Goal: Information Seeking & Learning: Learn about a topic

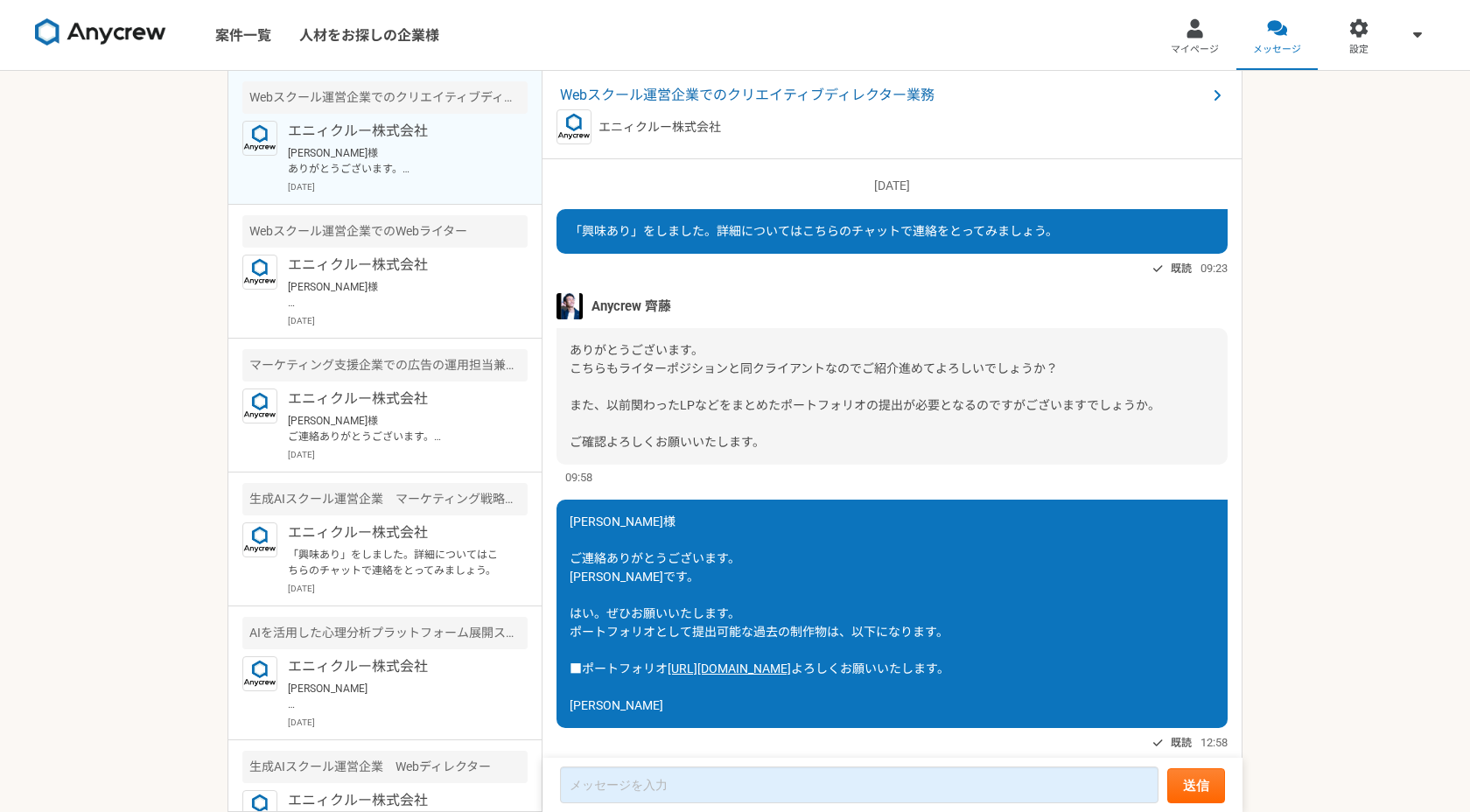
scroll to position [1091, 0]
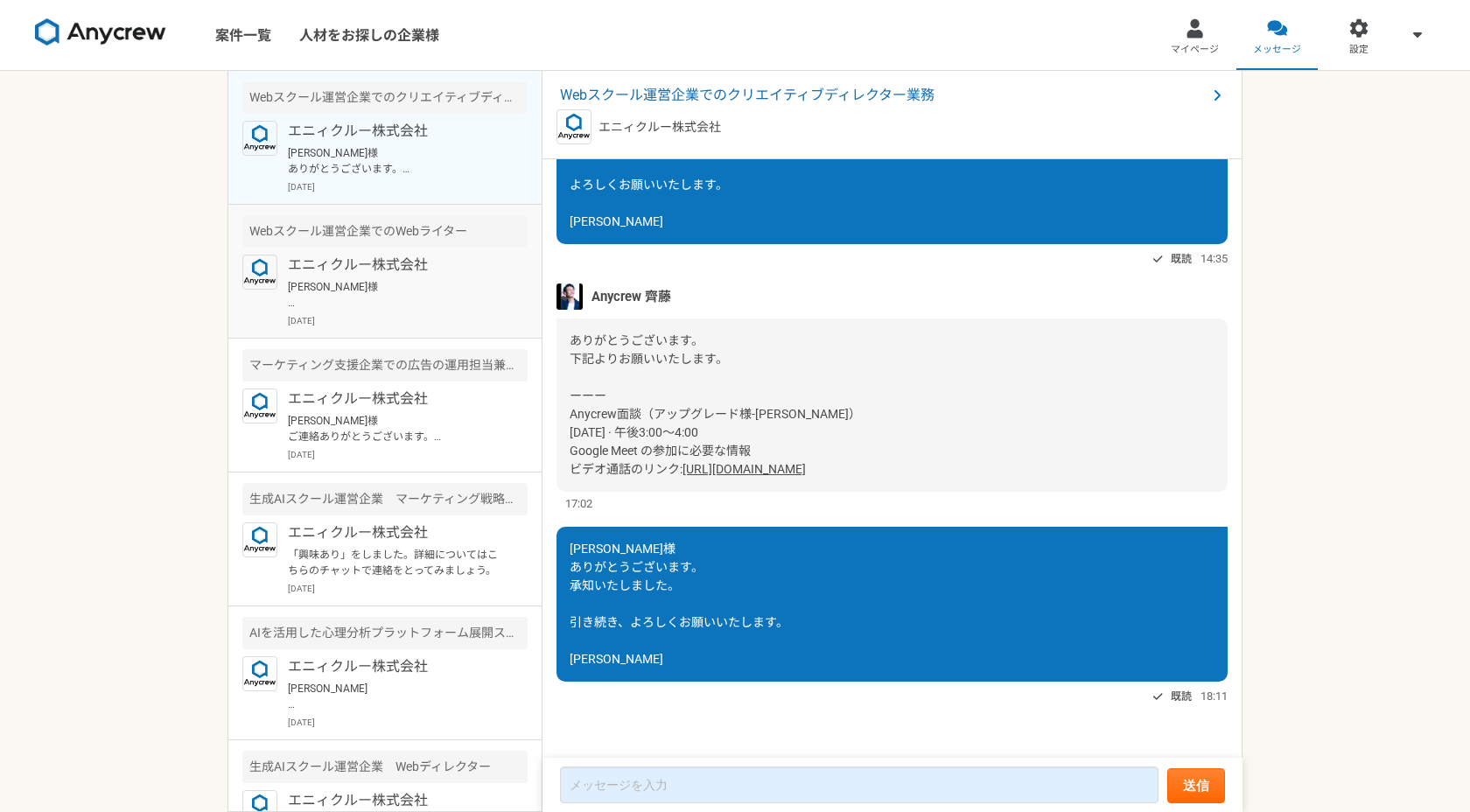
click at [487, 259] on p "エニィクルー株式会社" at bounding box center [396, 265] width 216 height 21
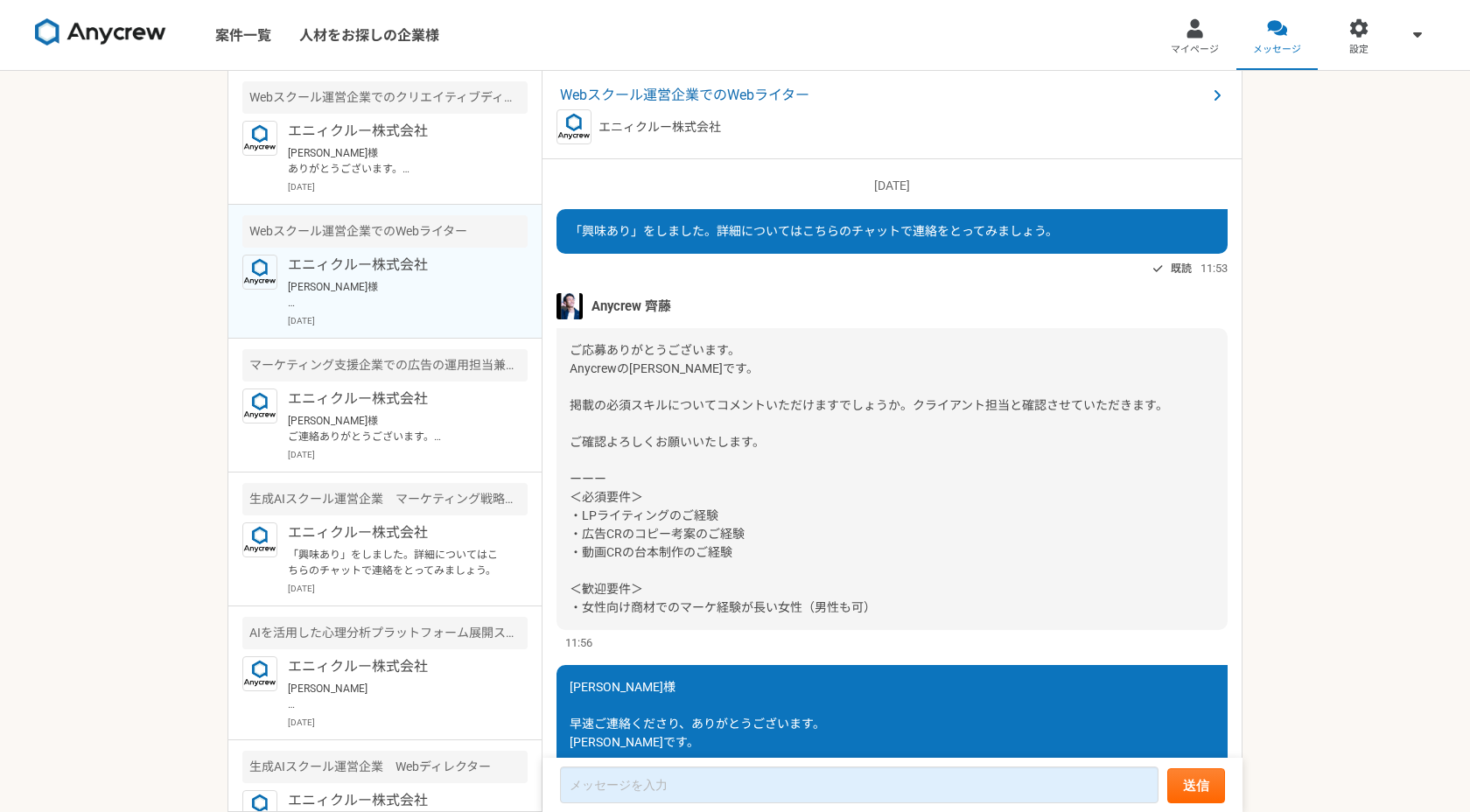
scroll to position [1435, 0]
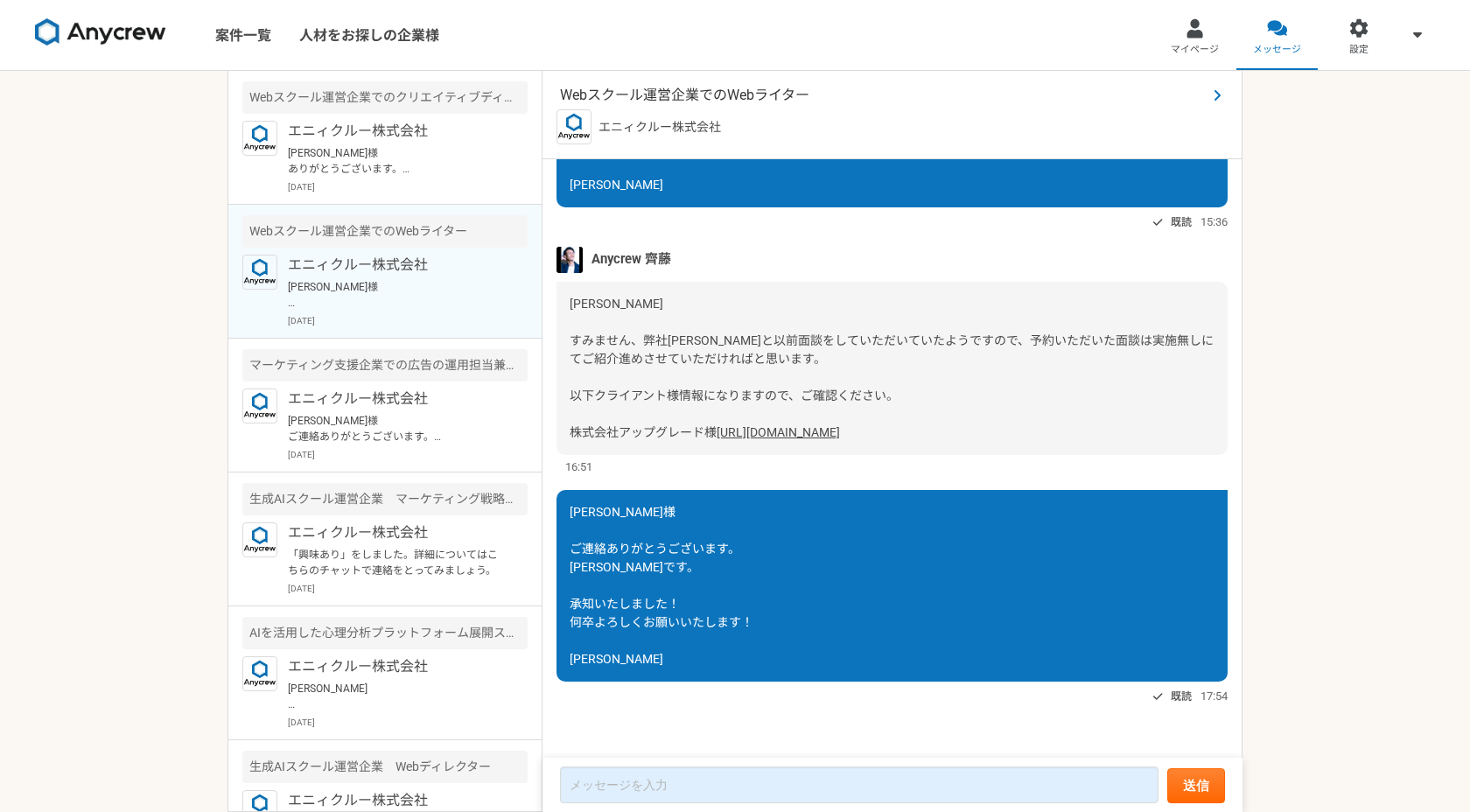
click at [663, 90] on span "Webスクール運営企業でのWebライター" at bounding box center [883, 95] width 647 height 21
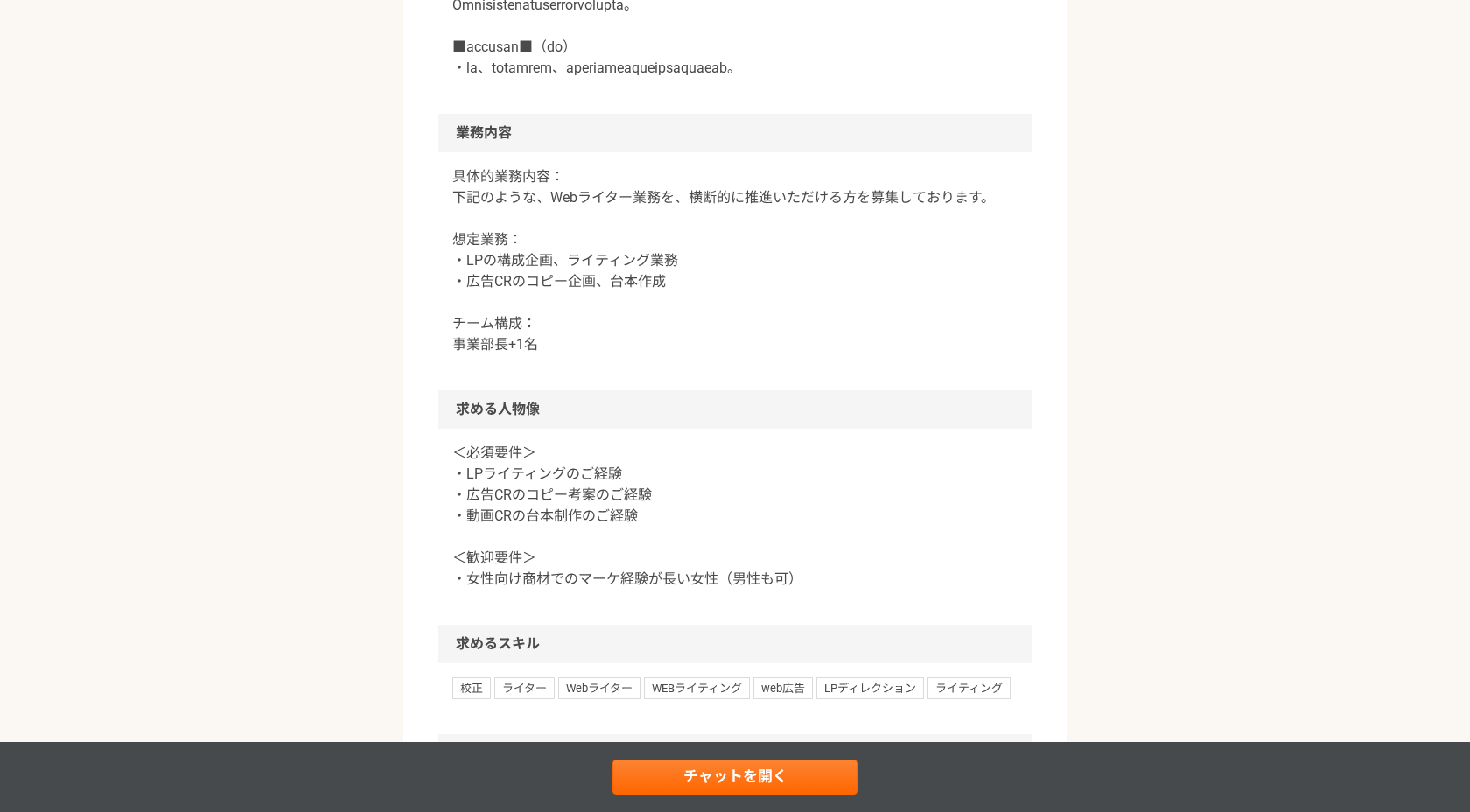
scroll to position [729, 0]
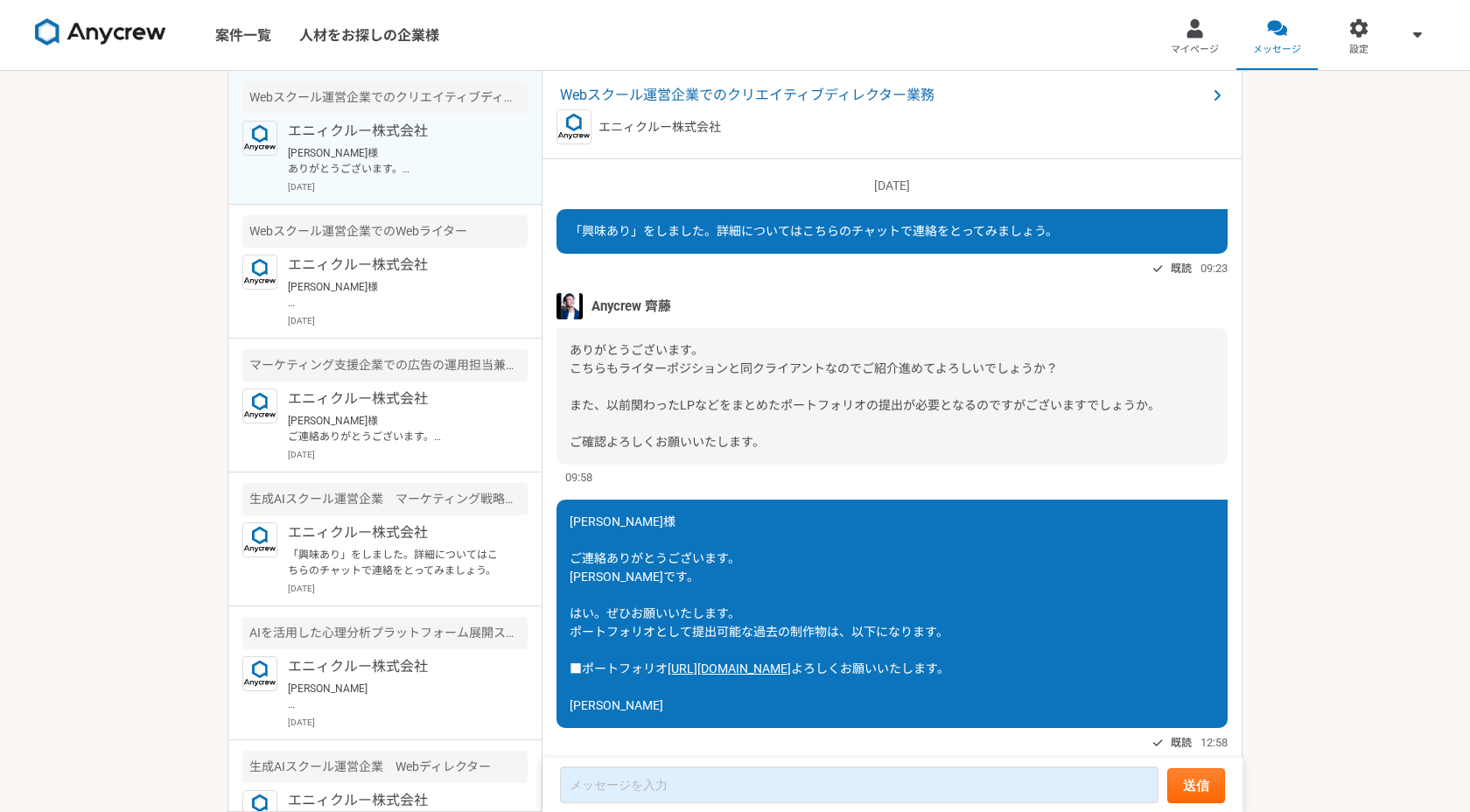
scroll to position [1091, 0]
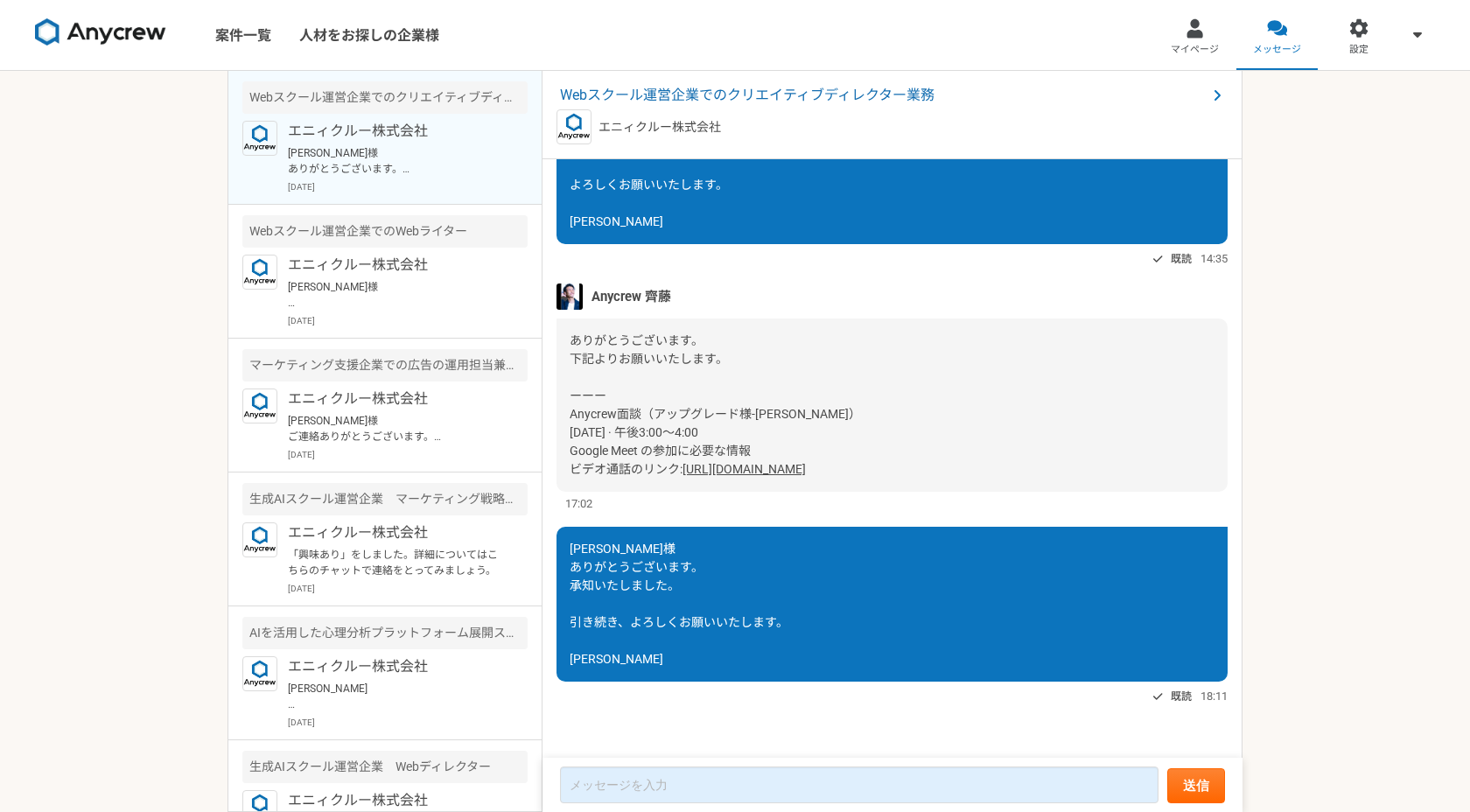
click at [423, 166] on p "[PERSON_NAME]様 ありがとうございます。 承知いたしました。 引き続き、よろしくお願いいたします。 [PERSON_NAME]" at bounding box center [396, 161] width 216 height 31
click at [676, 97] on span "Webスクール運営企業でのクリエイティブディレクター業務" at bounding box center [883, 95] width 647 height 21
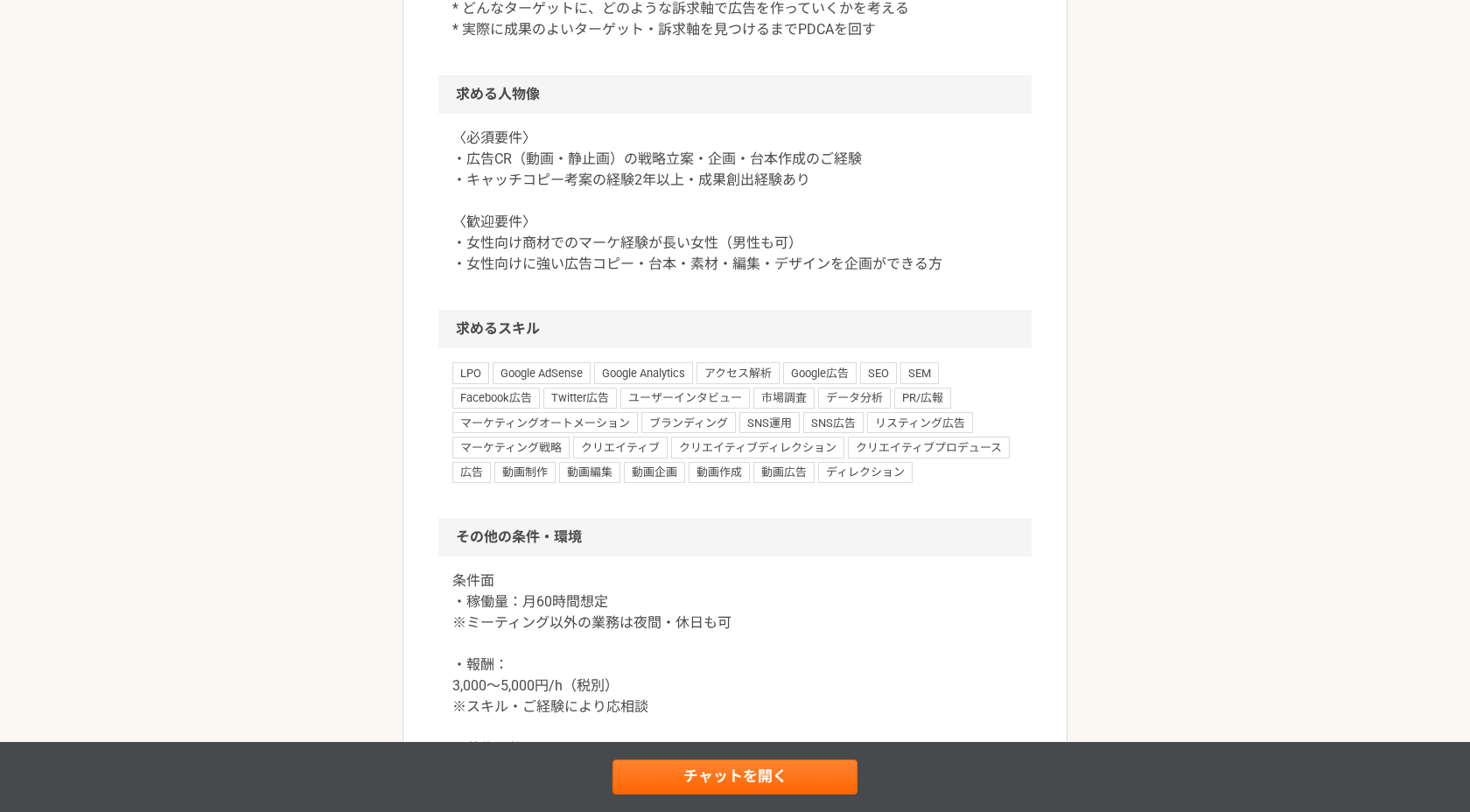
scroll to position [1148, 0]
click at [718, 113] on h2 "求める人物像" at bounding box center [735, 94] width 593 height 39
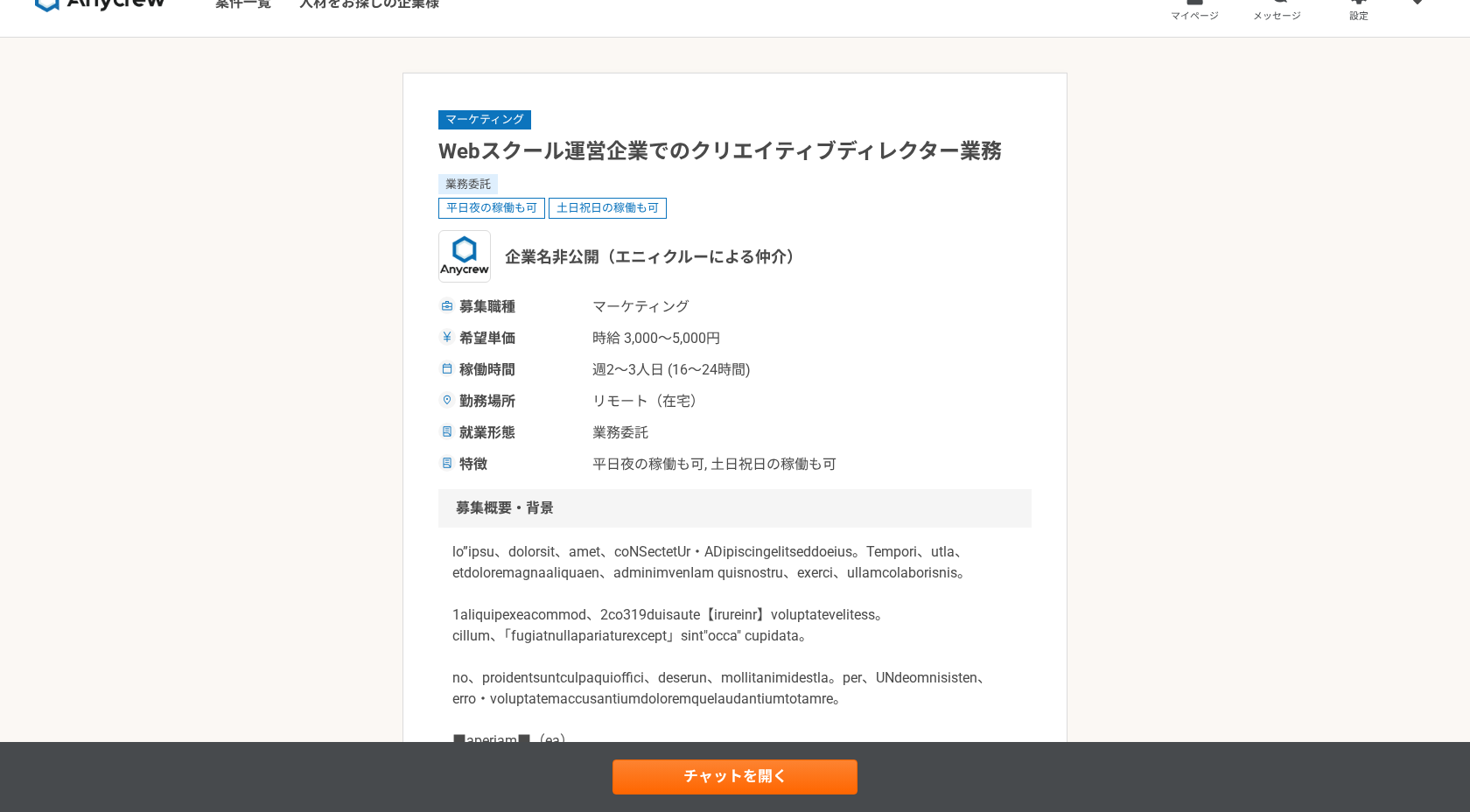
scroll to position [0, 0]
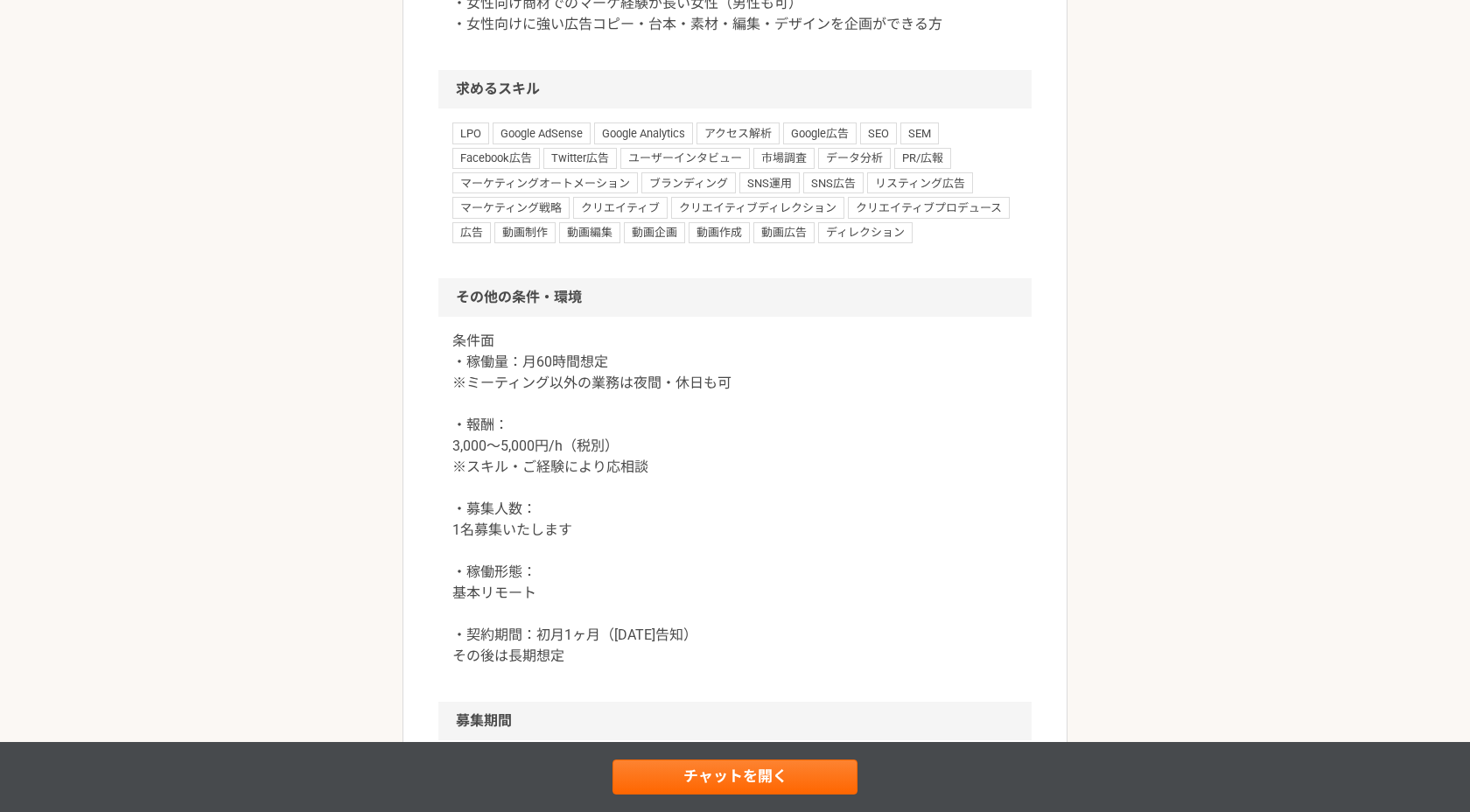
scroll to position [1392, 0]
